Goal: Task Accomplishment & Management: Use online tool/utility

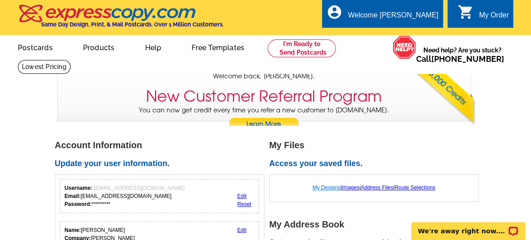
click at [319, 188] on link "My Designs" at bounding box center [327, 187] width 28 height 6
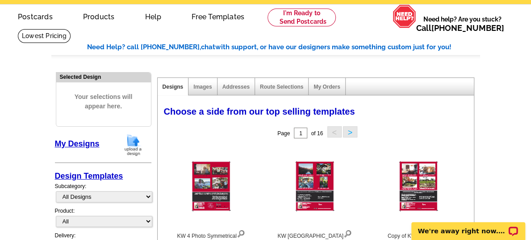
scroll to position [45, 0]
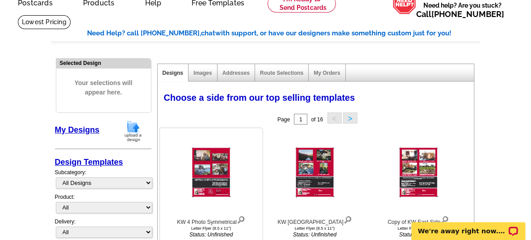
click at [210, 166] on img at bounding box center [211, 172] width 39 height 50
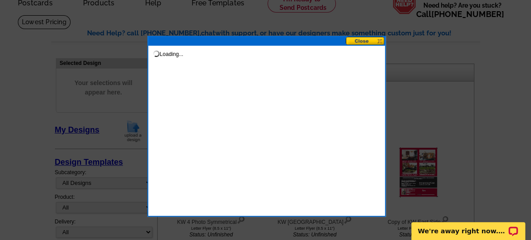
click at [211, 166] on div "Loading..." at bounding box center [266, 126] width 239 height 181
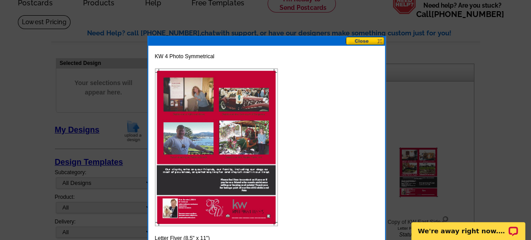
scroll to position [89, 0]
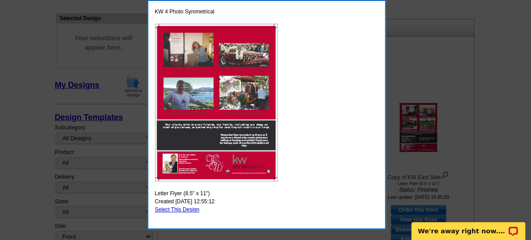
click at [188, 209] on link "Select This Design" at bounding box center [177, 209] width 45 height 6
select select "6"
select select "back"
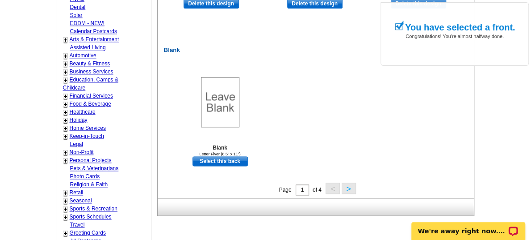
scroll to position [492, 0]
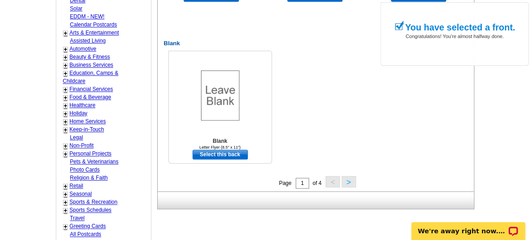
click at [211, 153] on link "Select this back" at bounding box center [220, 154] width 55 height 10
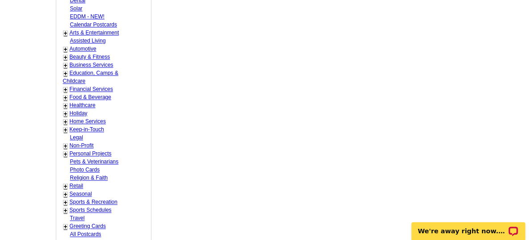
scroll to position [0, 0]
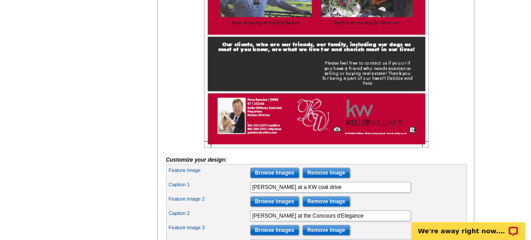
scroll to position [358, 0]
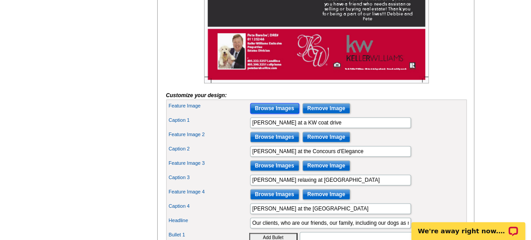
click at [272, 114] on input "Browse Images" at bounding box center [274, 108] width 49 height 11
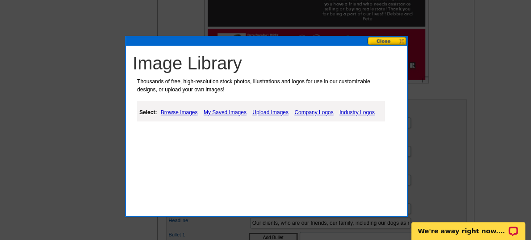
click at [266, 109] on link "Upload Images" at bounding box center [270, 112] width 41 height 11
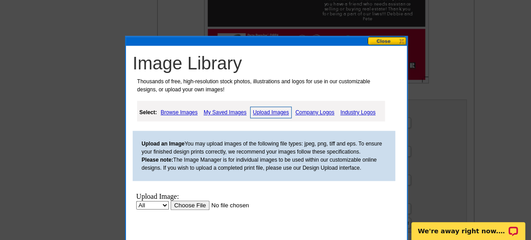
scroll to position [0, 0]
click at [197, 204] on input "file" at bounding box center [227, 204] width 113 height 9
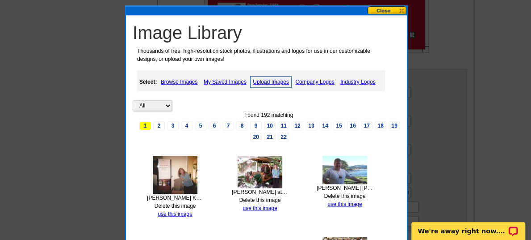
scroll to position [402, 0]
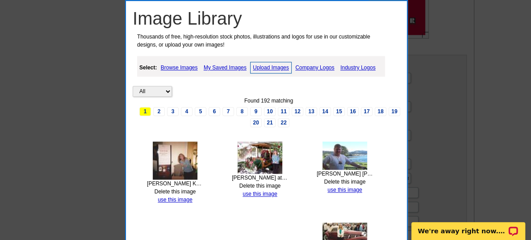
click at [183, 162] on img at bounding box center [175, 160] width 45 height 38
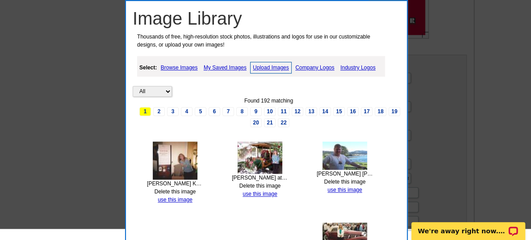
scroll to position [313, 0]
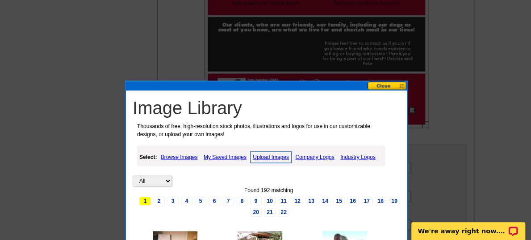
click at [391, 86] on button at bounding box center [387, 85] width 39 height 8
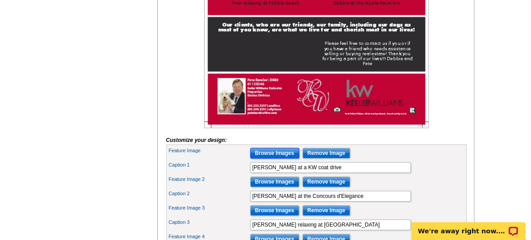
click at [271, 158] on input "Browse Images" at bounding box center [274, 152] width 49 height 11
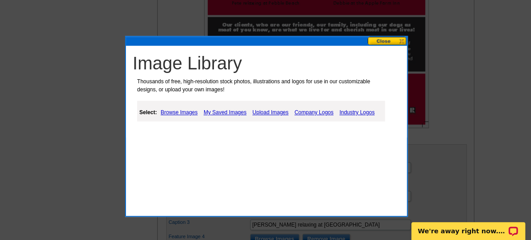
scroll to position [358, 0]
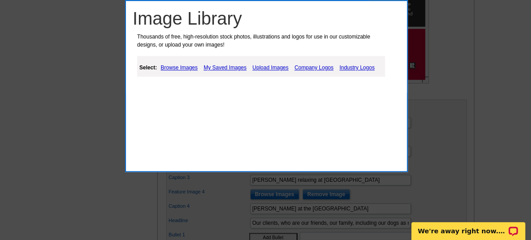
click at [240, 67] on link "My Saved Images" at bounding box center [225, 67] width 47 height 11
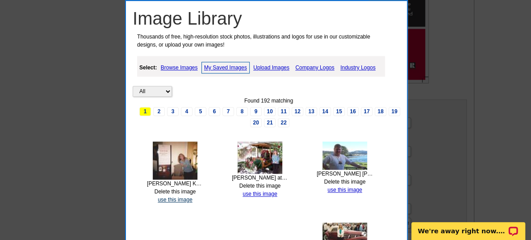
click at [166, 198] on link "use this image" at bounding box center [175, 199] width 34 height 6
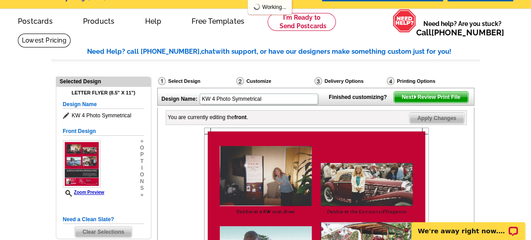
scroll to position [45, 0]
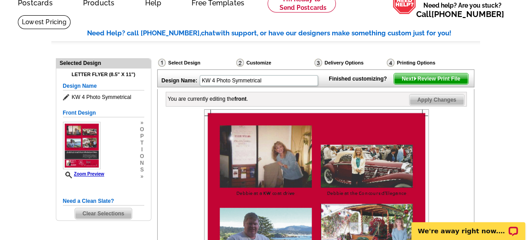
click at [425, 84] on span "Next Review Print File" at bounding box center [431, 78] width 74 height 11
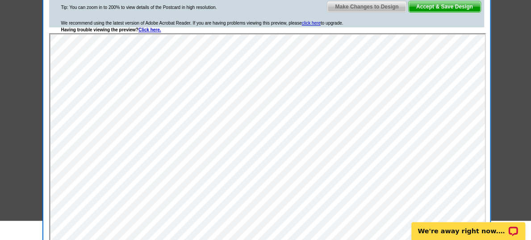
scroll to position [89, 0]
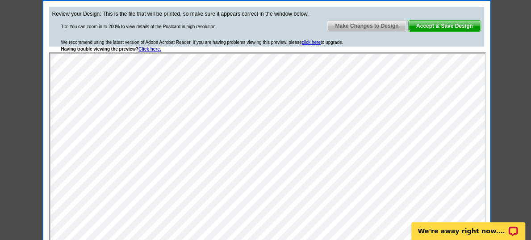
click at [380, 25] on span "Make Changes to Design" at bounding box center [367, 26] width 79 height 11
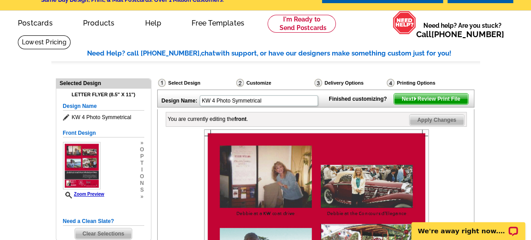
scroll to position [0, 0]
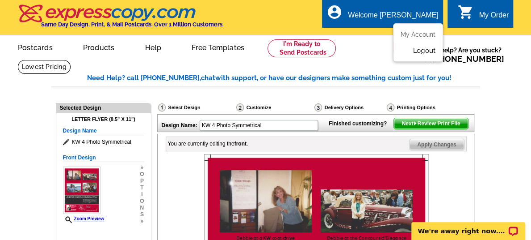
click at [423, 49] on link "Logout" at bounding box center [424, 50] width 23 height 8
